Goal: Navigation & Orientation: Locate item on page

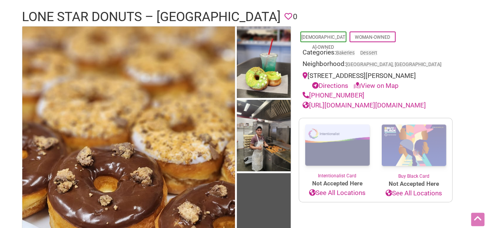
scroll to position [57, 0]
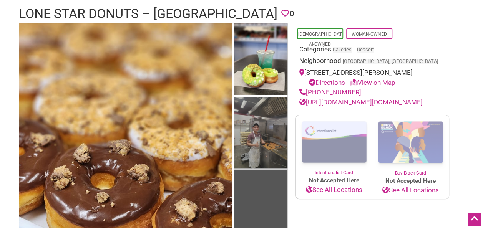
click at [272, 127] on img at bounding box center [261, 133] width 54 height 73
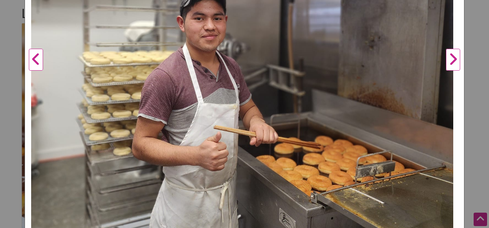
scroll to position [317, 0]
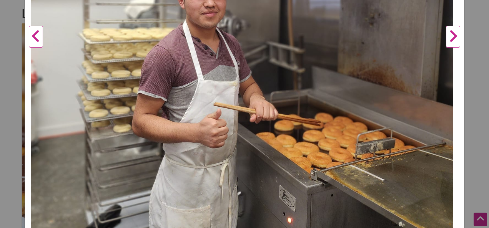
click at [448, 36] on button "Next" at bounding box center [453, 37] width 21 height 570
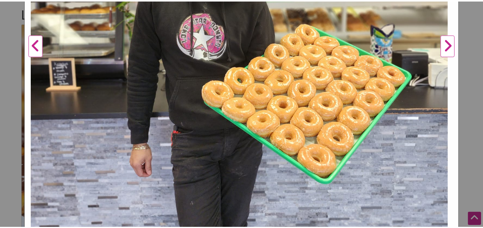
scroll to position [0, 0]
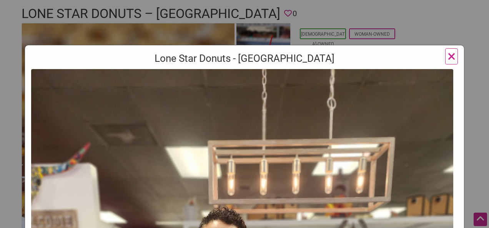
click at [448, 55] on span "×" at bounding box center [452, 56] width 8 height 18
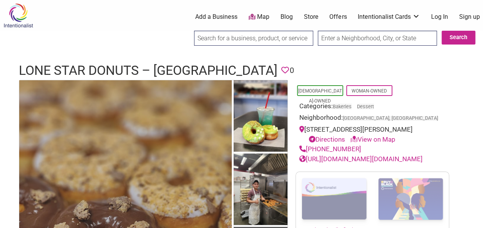
click at [161, 135] on img at bounding box center [125, 222] width 213 height 284
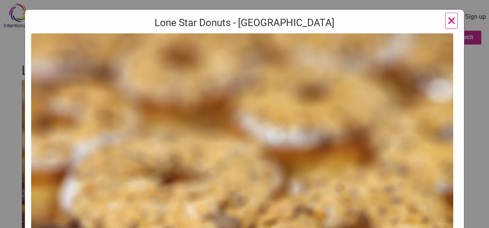
scroll to position [14, 0]
